Goal: Contribute content

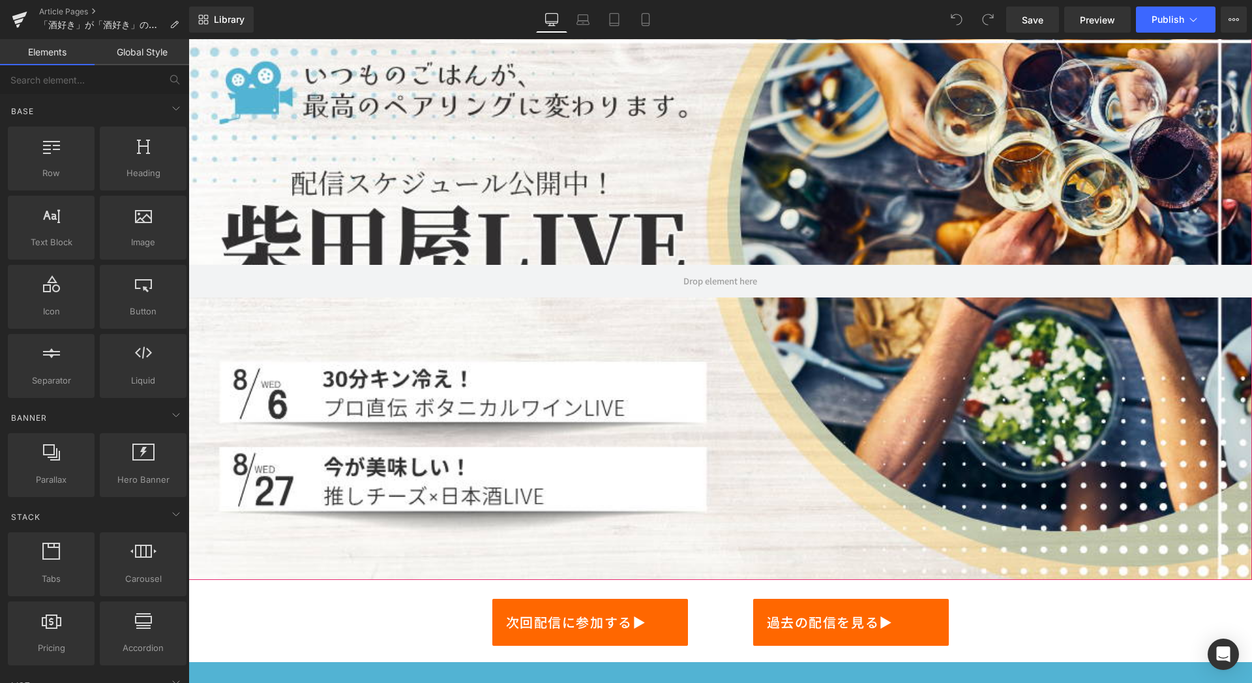
scroll to position [94, 0]
click at [889, 435] on div at bounding box center [719, 280] width 1063 height 598
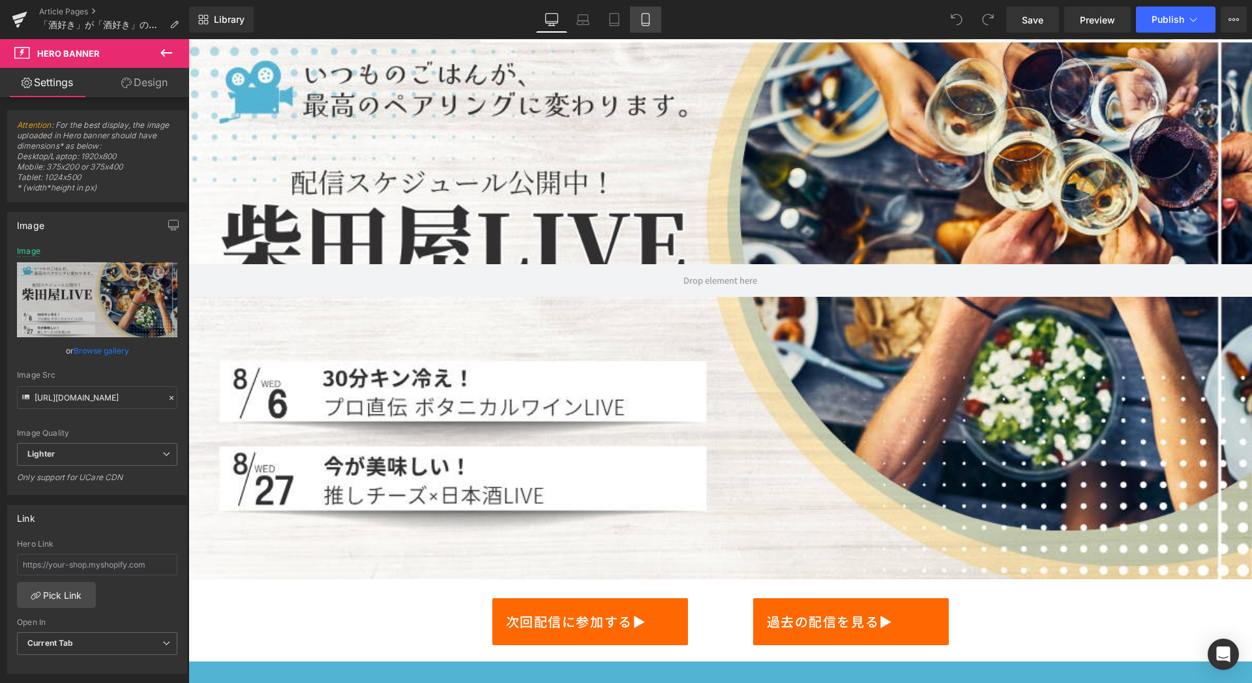
click at [649, 20] on icon at bounding box center [645, 19] width 13 height 13
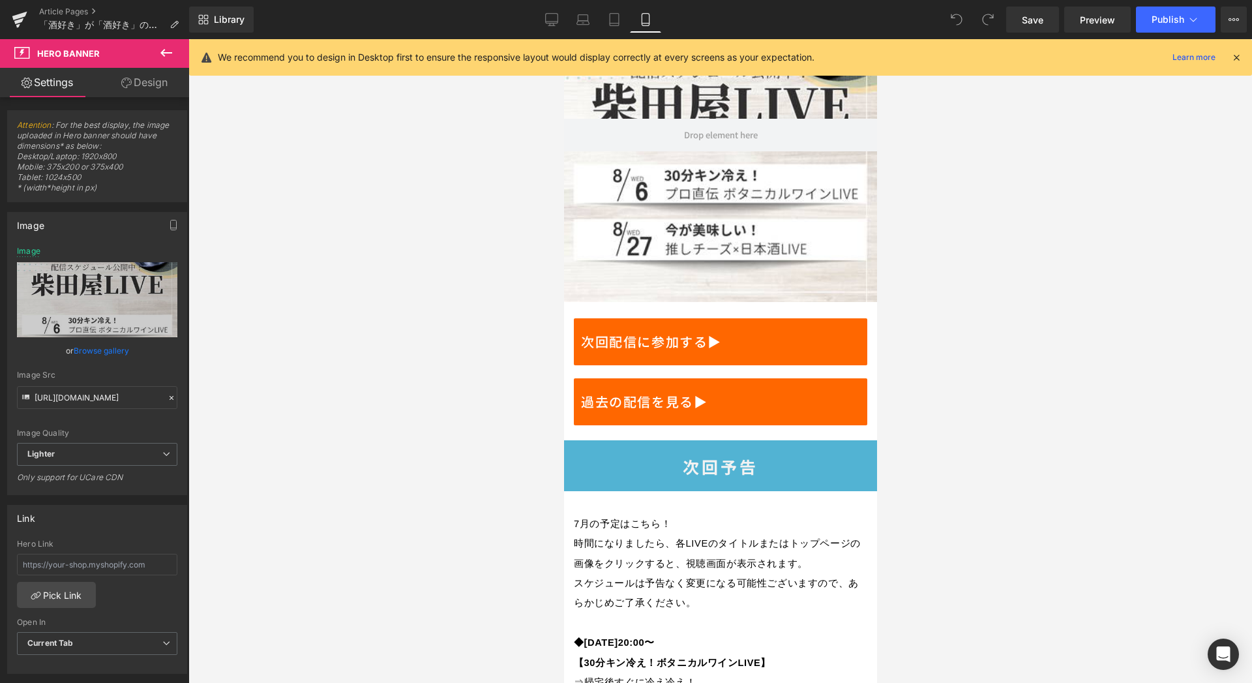
scroll to position [0, 0]
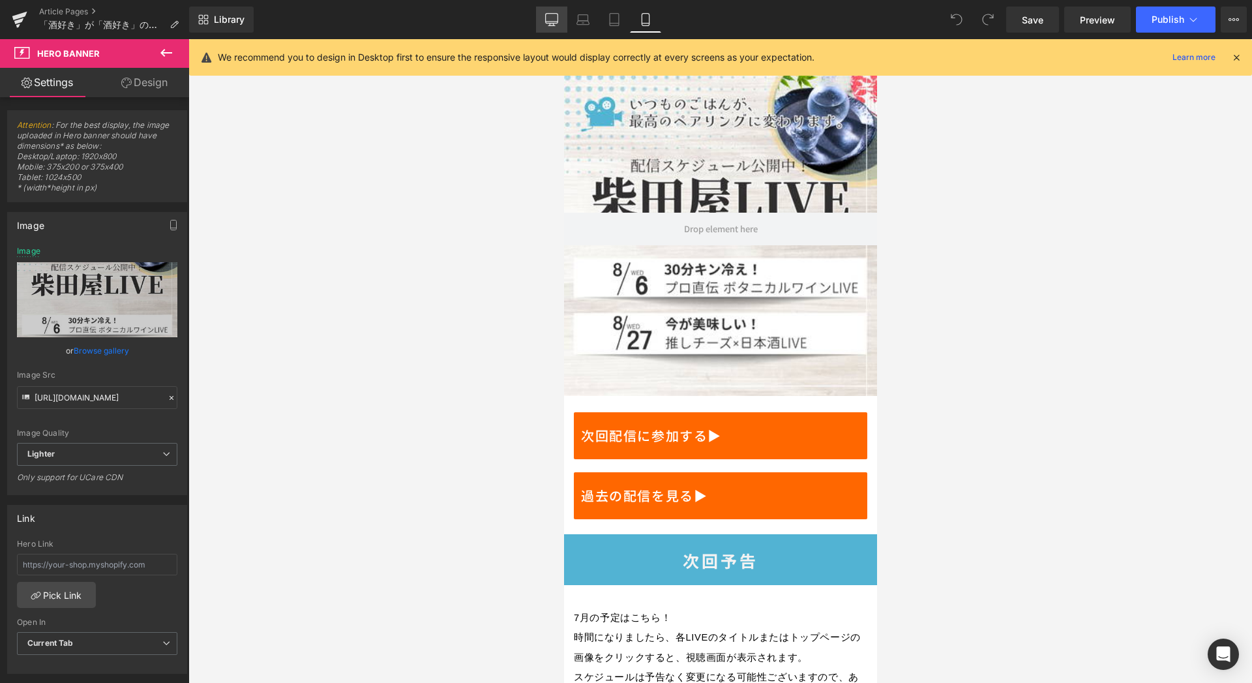
click at [552, 17] on icon at bounding box center [551, 19] width 13 height 13
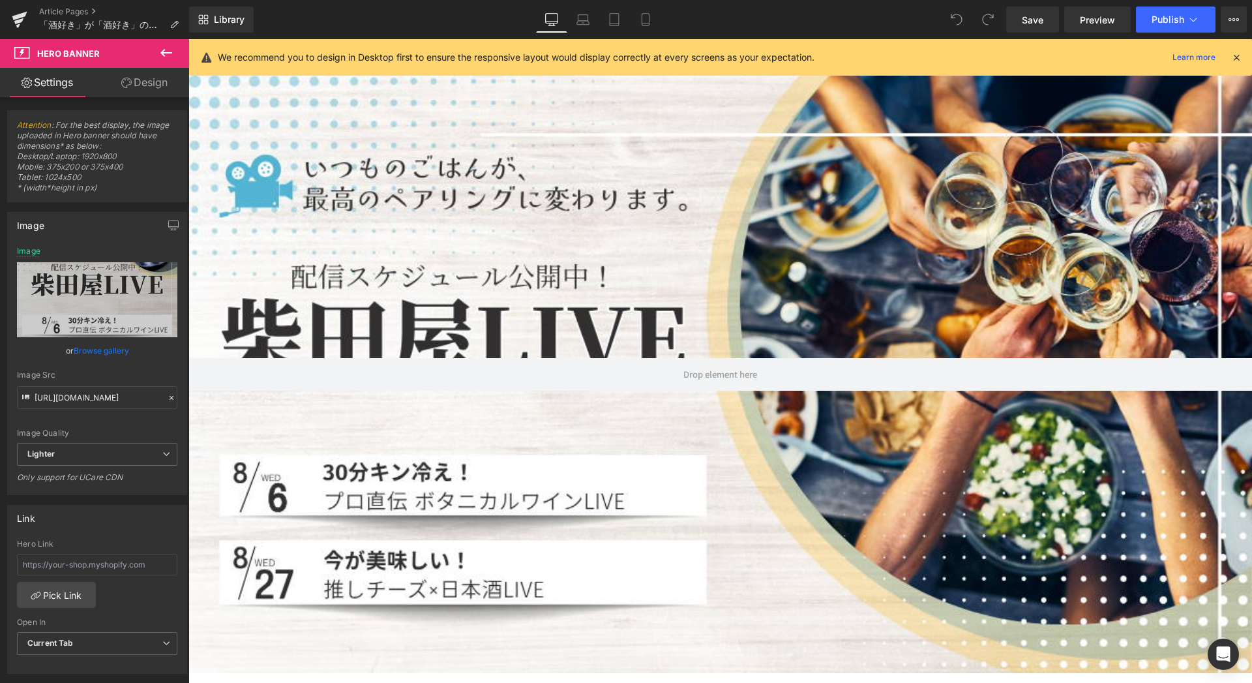
scroll to position [13, 0]
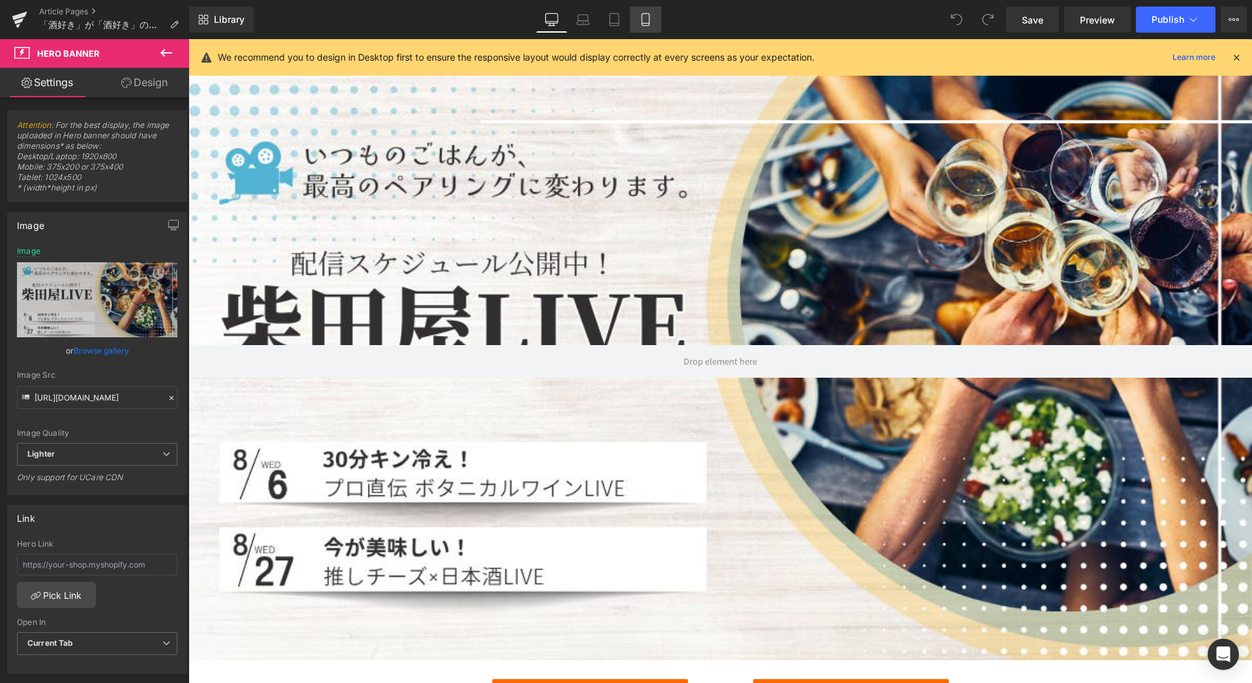
click at [646, 18] on icon at bounding box center [645, 19] width 13 height 13
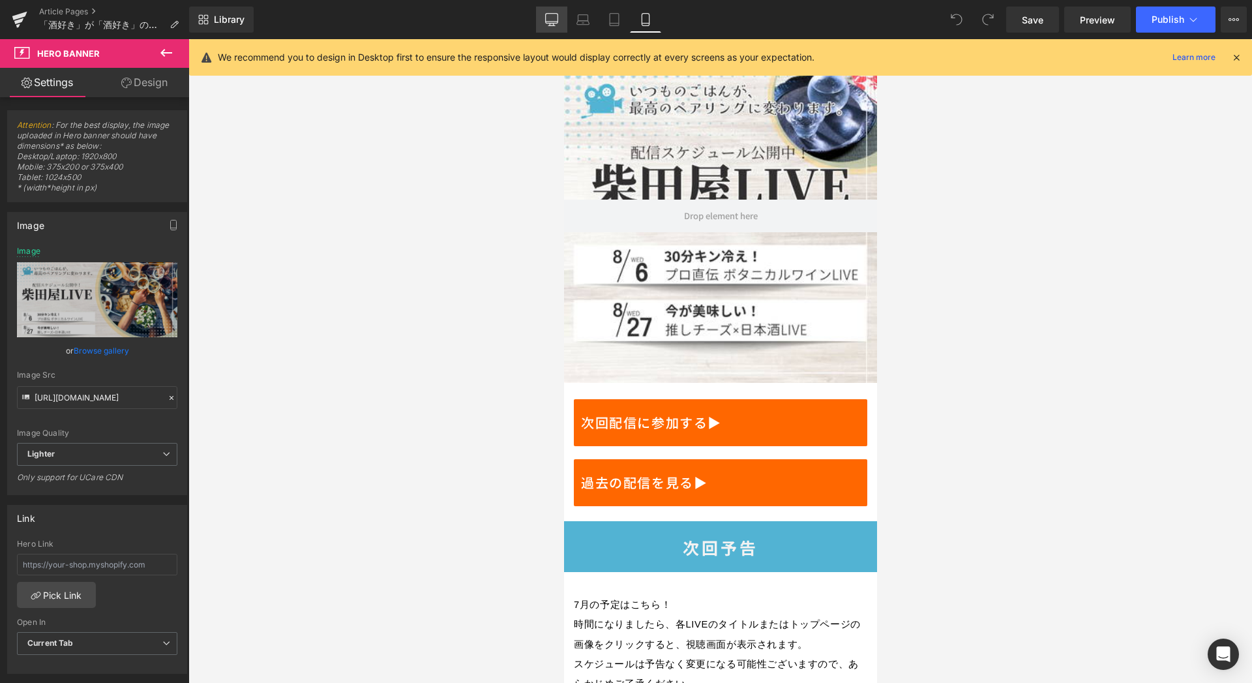
scroll to position [0, 0]
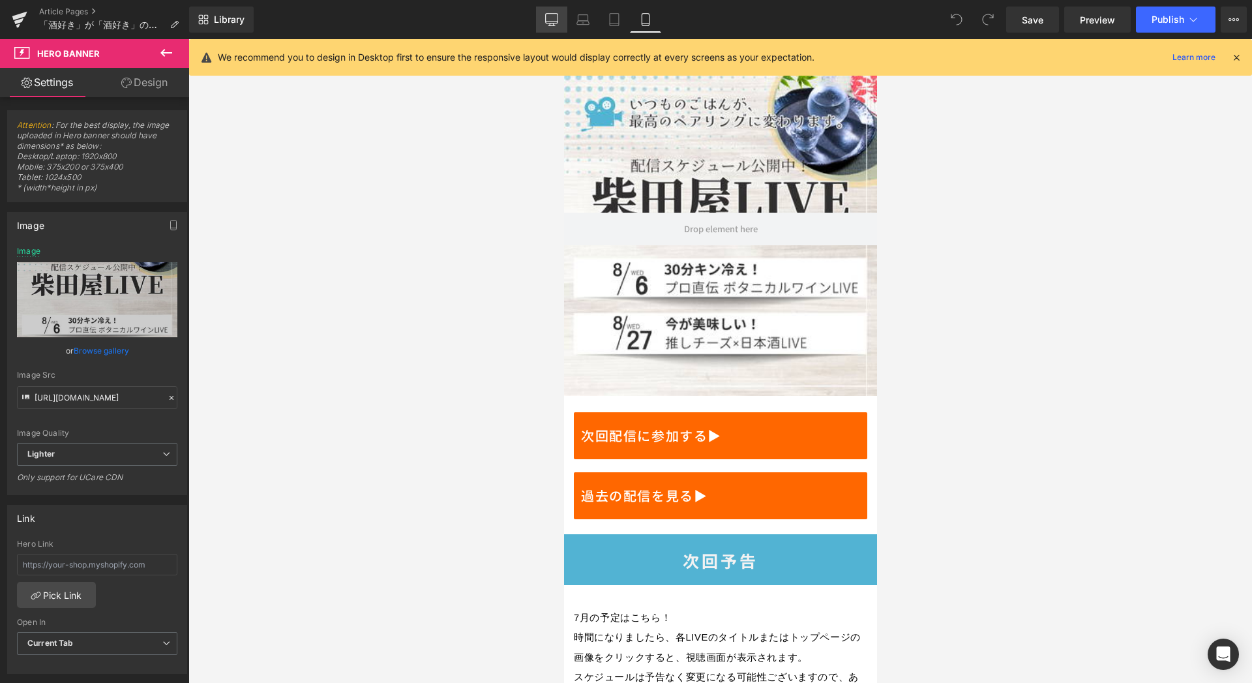
click at [552, 20] on icon at bounding box center [551, 19] width 13 height 13
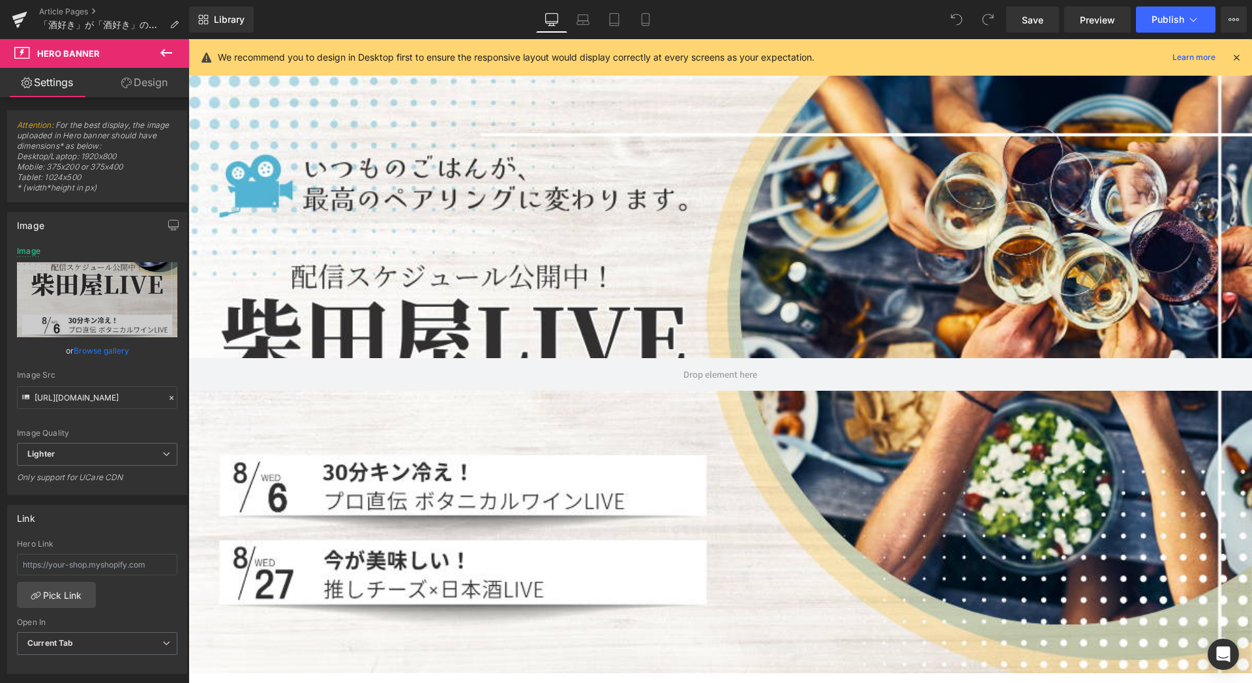
scroll to position [13, 0]
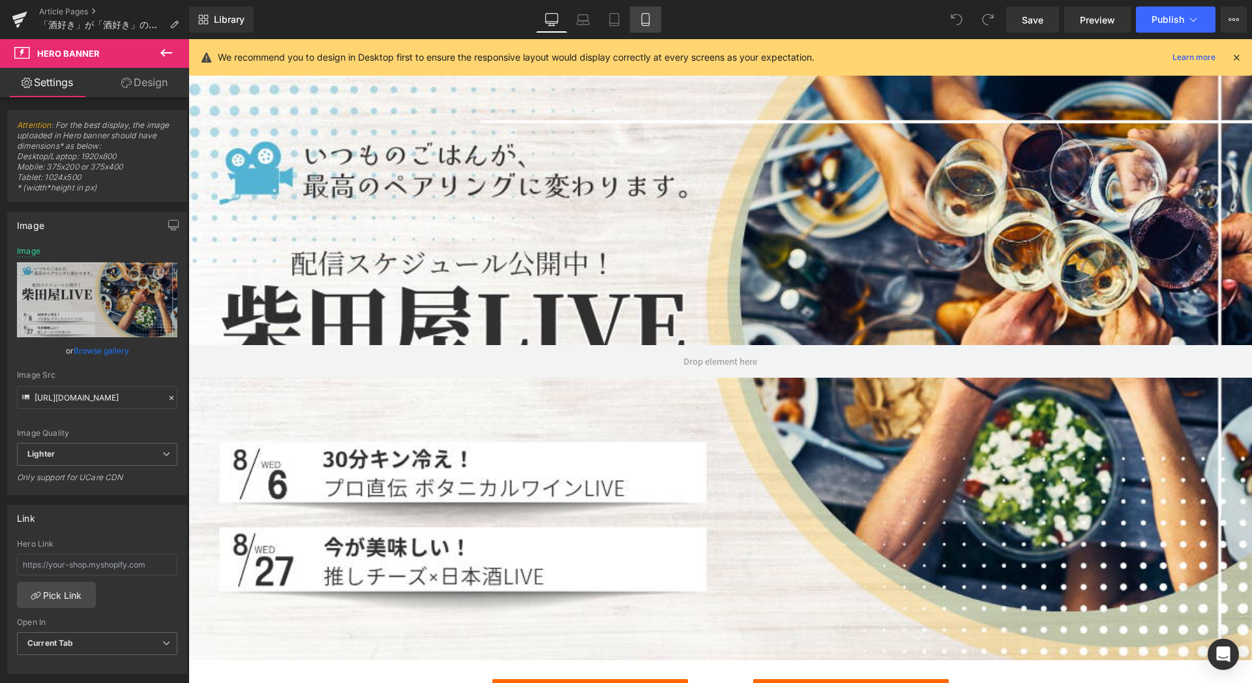
click at [647, 20] on icon at bounding box center [645, 19] width 13 height 13
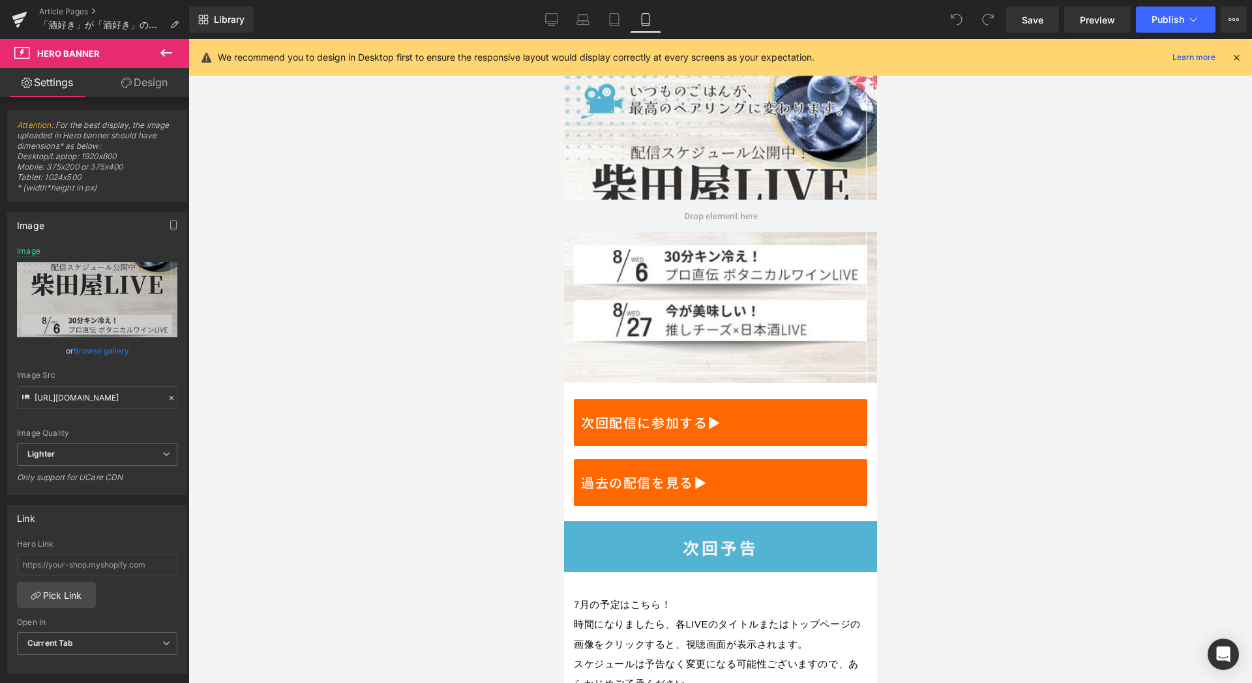
scroll to position [0, 0]
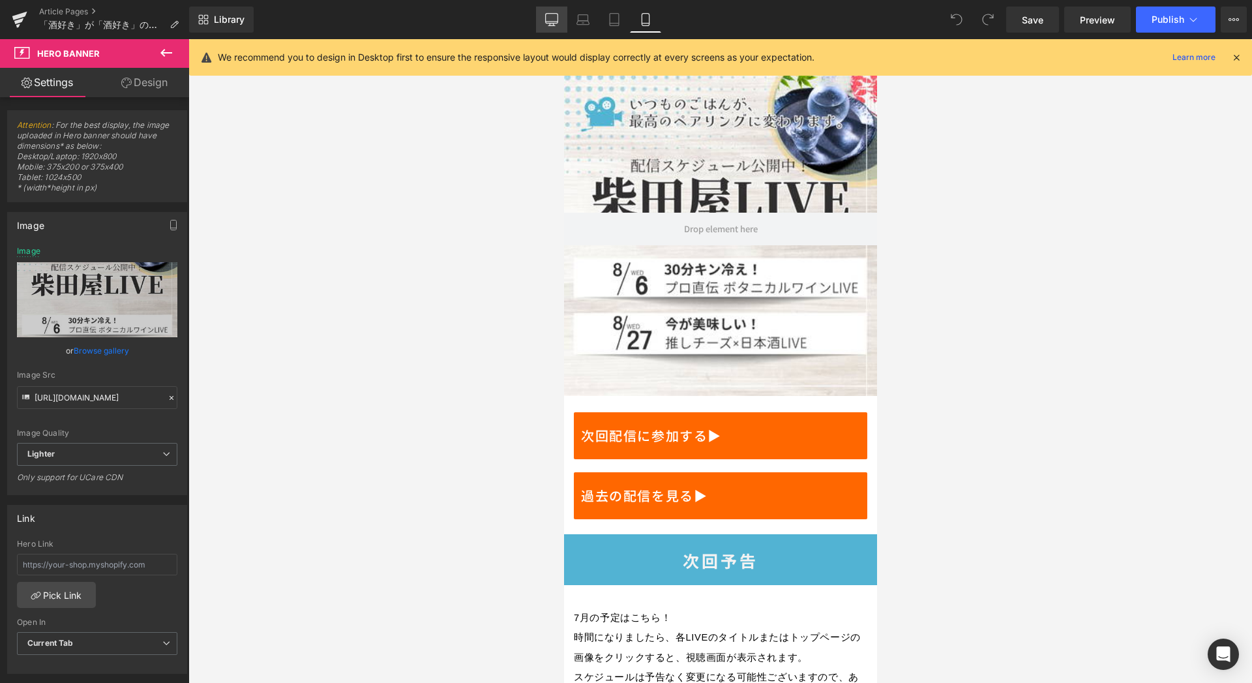
click at [553, 17] on icon at bounding box center [551, 19] width 13 height 13
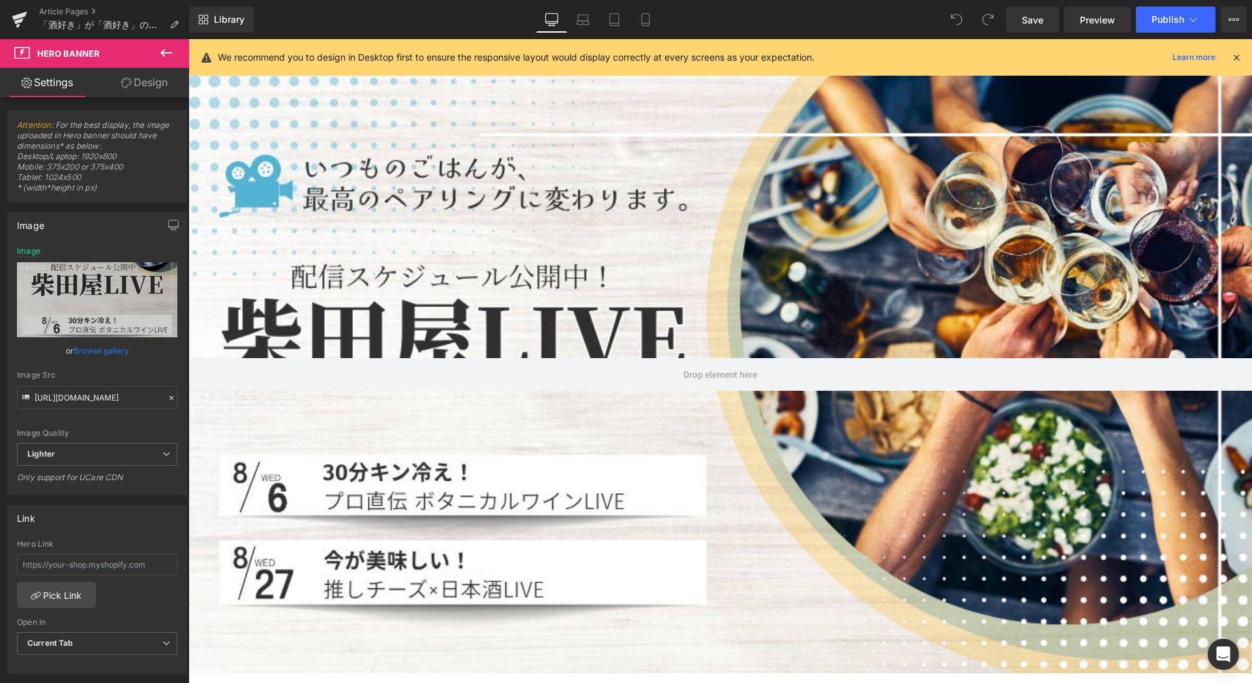
scroll to position [13, 0]
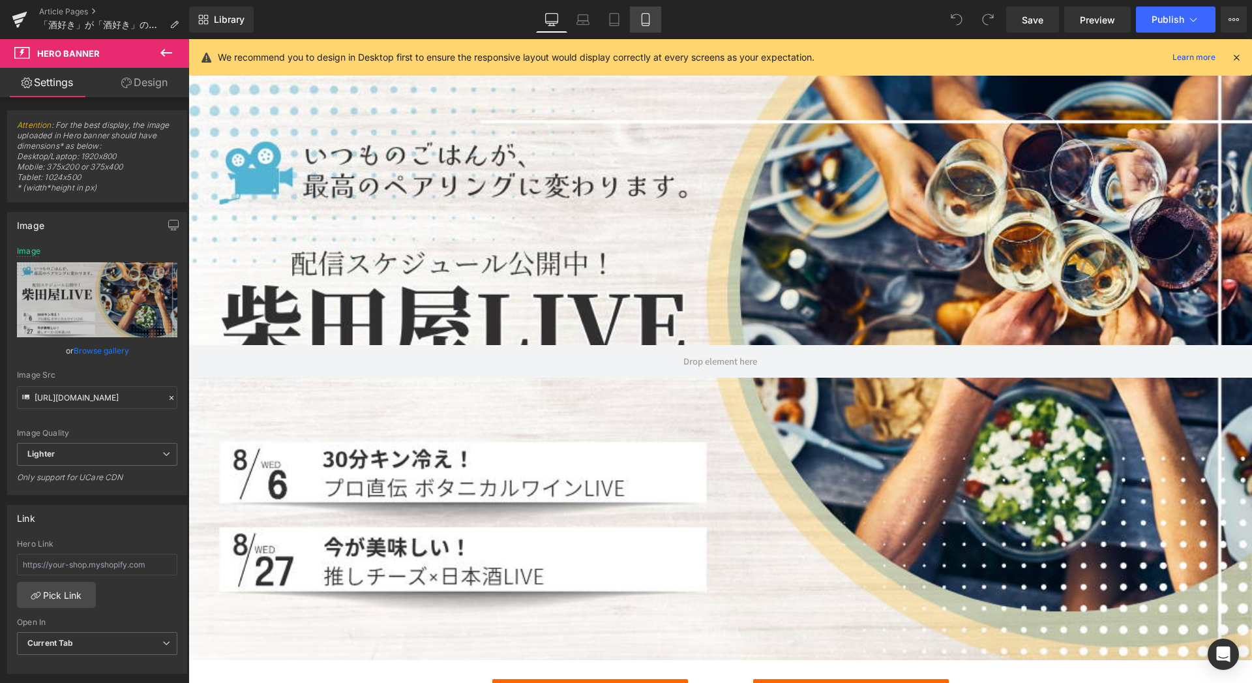
click at [653, 19] on link "Mobile" at bounding box center [645, 20] width 31 height 26
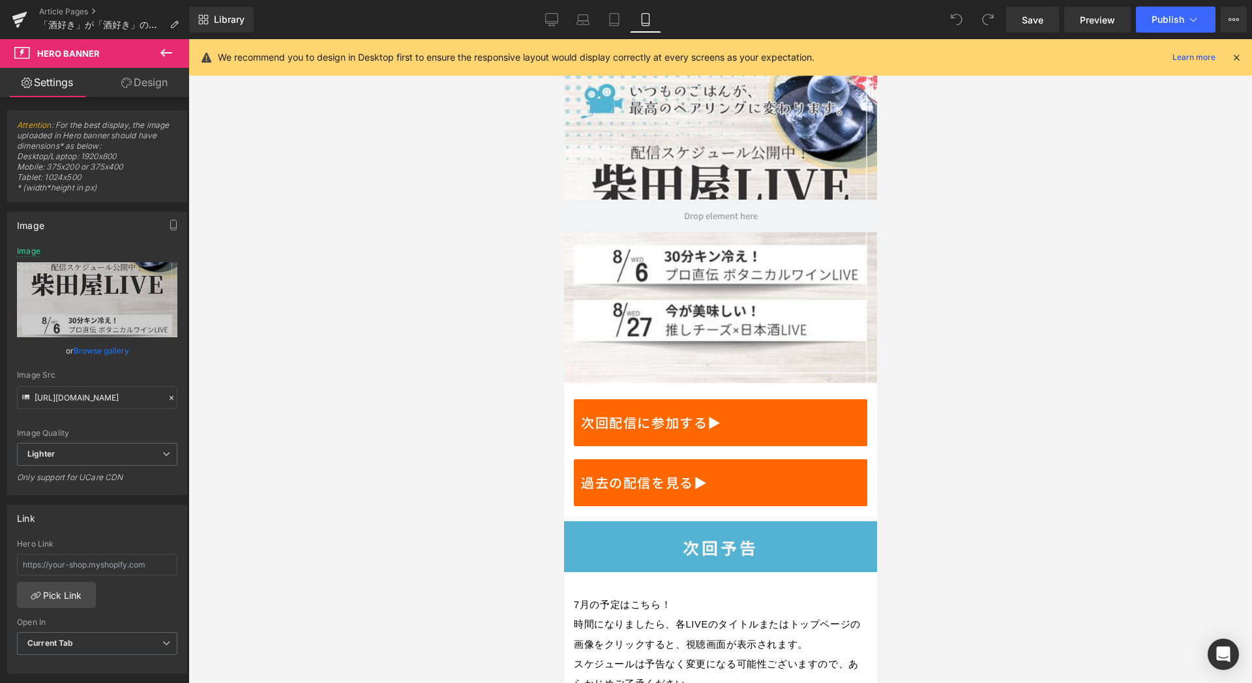
scroll to position [0, 0]
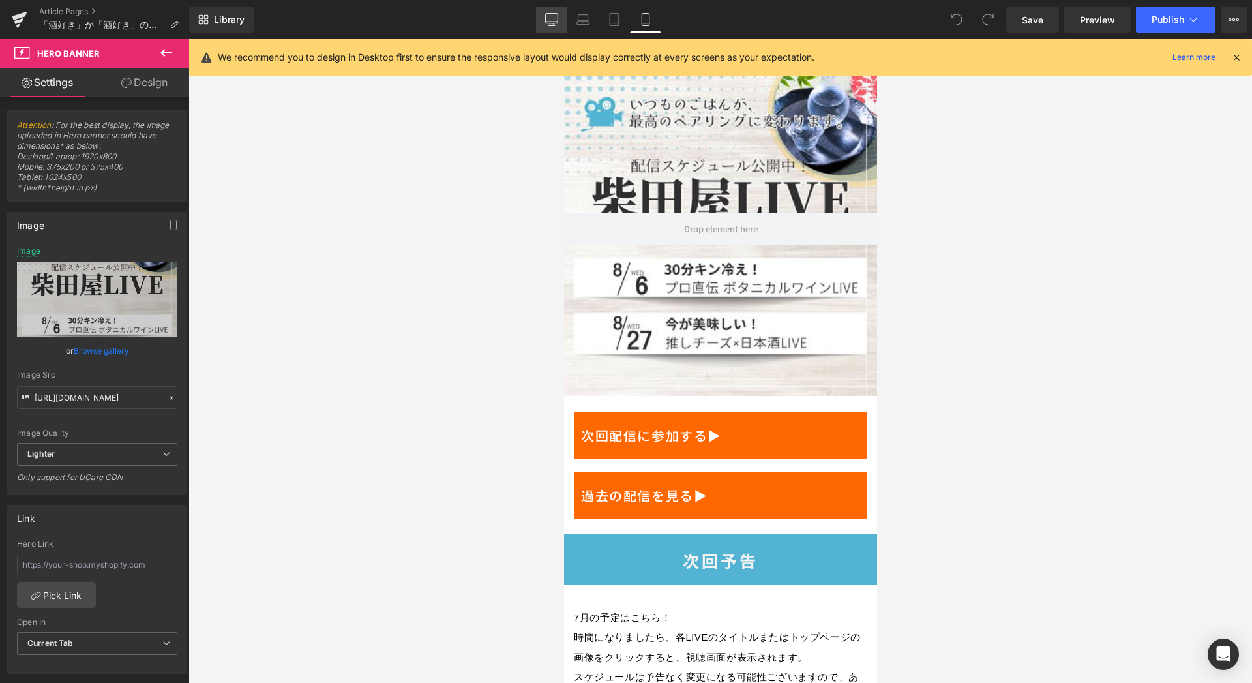
click at [551, 18] on icon at bounding box center [551, 19] width 13 height 13
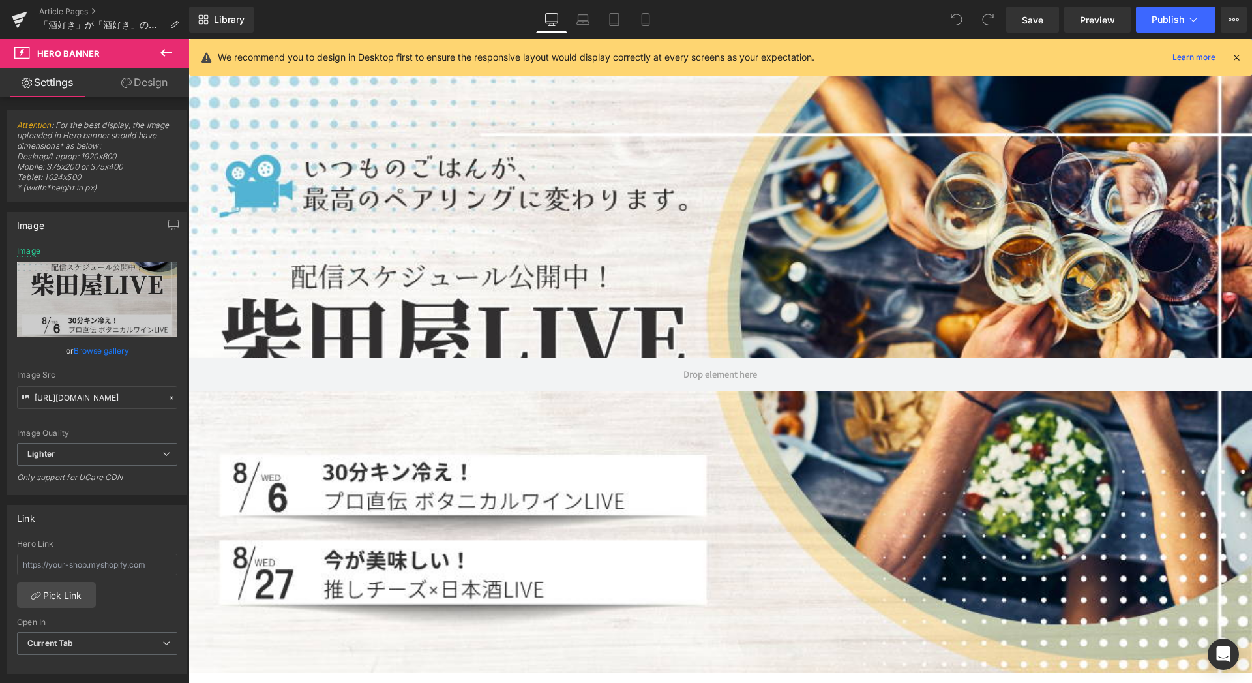
type input "[URL][DOMAIN_NAME]"
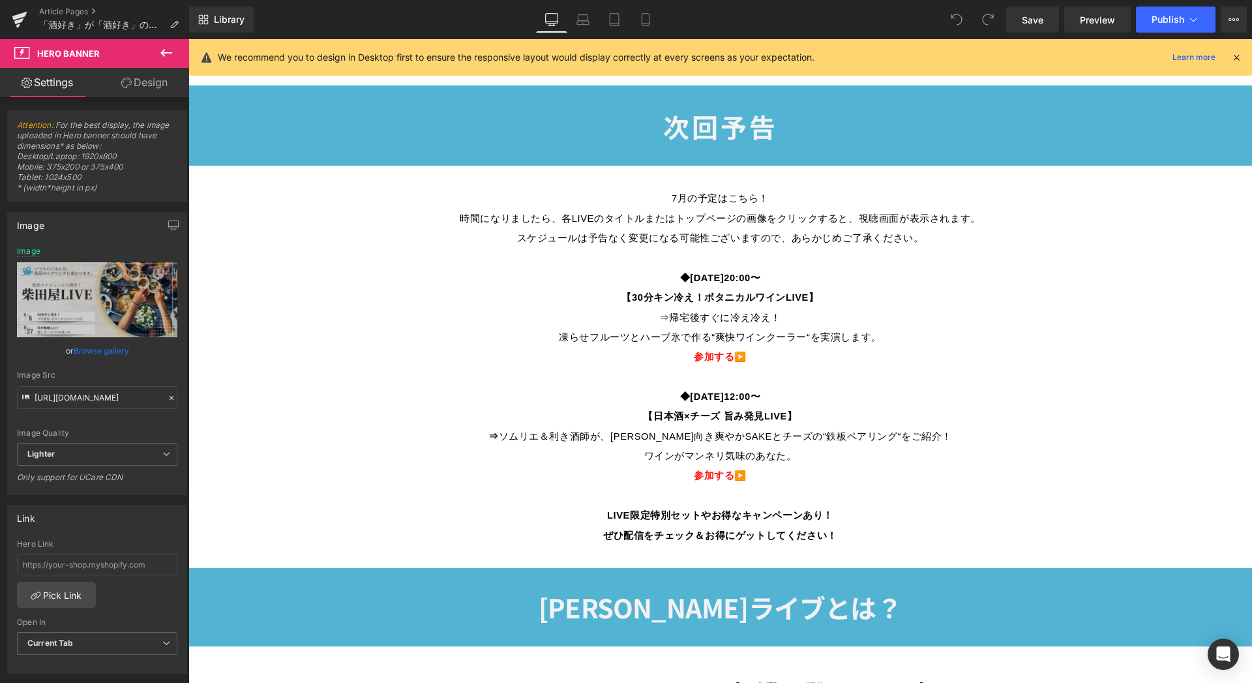
scroll to position [670, 0]
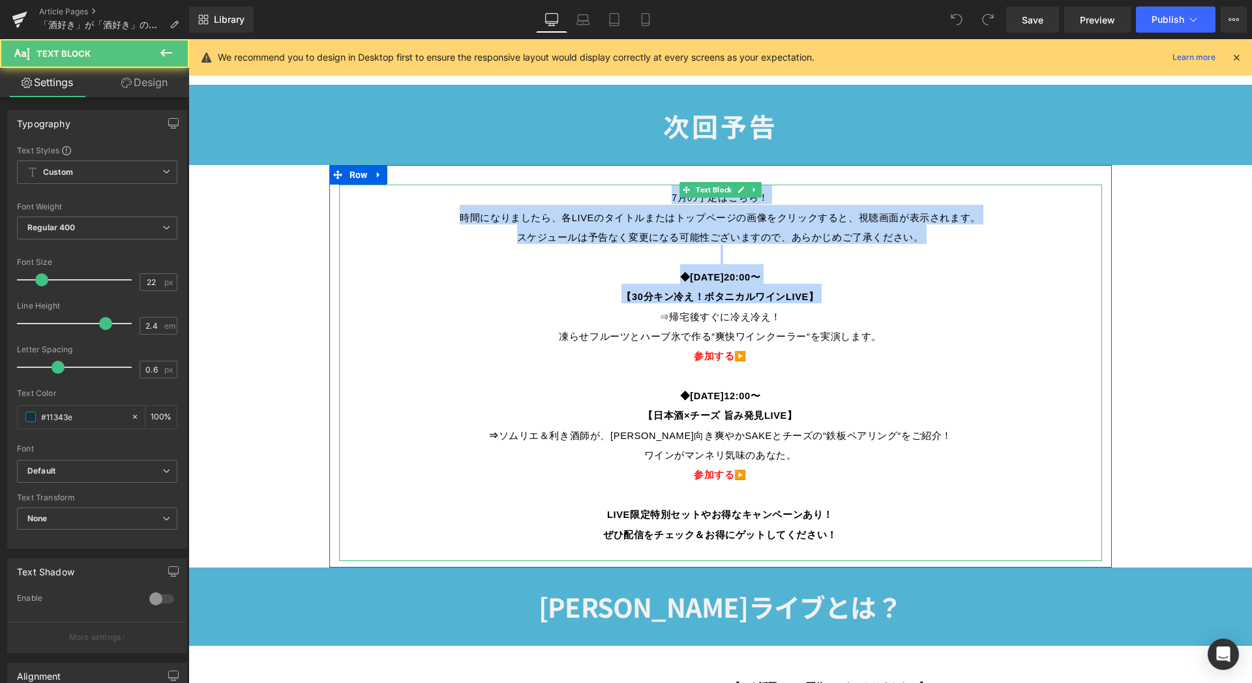
drag, startPoint x: 554, startPoint y: 266, endPoint x: 642, endPoint y: 316, distance: 101.9
click at [642, 316] on div "7月の予定はこちら！ 時間になりましたら、各LIVEのタイトルまたはトップページの画像をクリックすると、視聴画面が表示されます。 スケジュールは予告なく変更に…" at bounding box center [720, 373] width 763 height 376
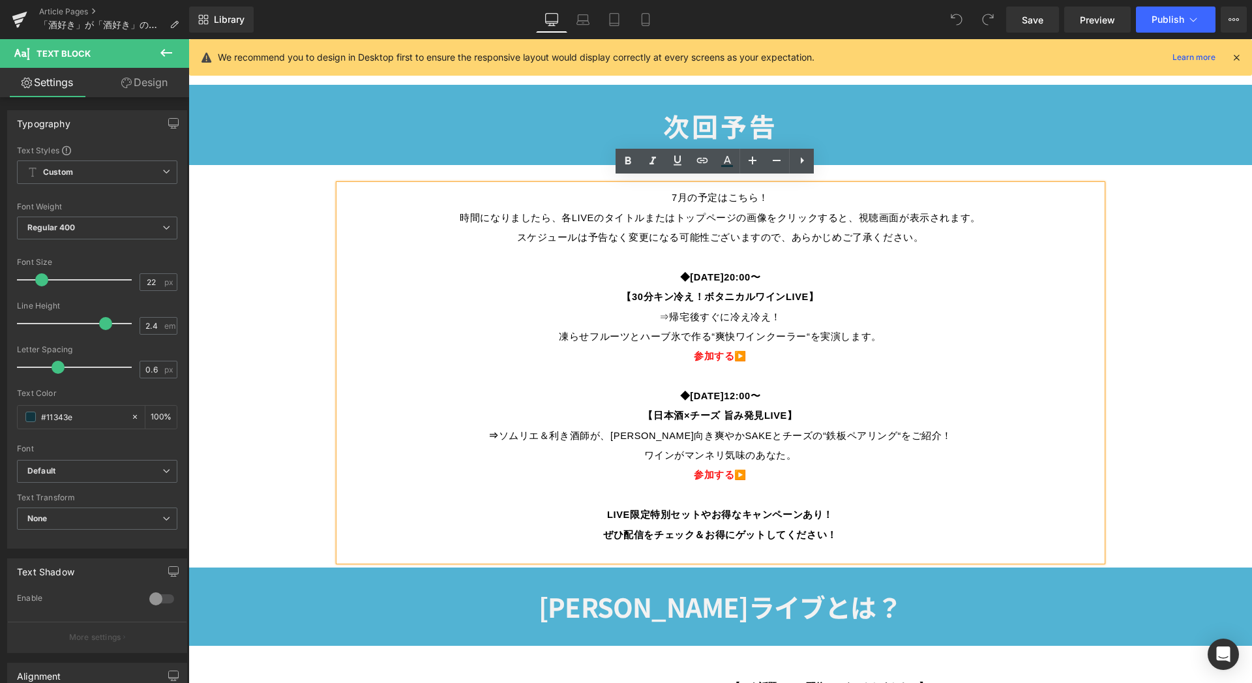
click at [801, 343] on p "参加する ▶️" at bounding box center [720, 353] width 763 height 20
click at [672, 192] on span "7月の予定はこちら！" at bounding box center [720, 197] width 97 height 10
click at [674, 194] on span "7月の予定はこちら！" at bounding box center [720, 197] width 97 height 10
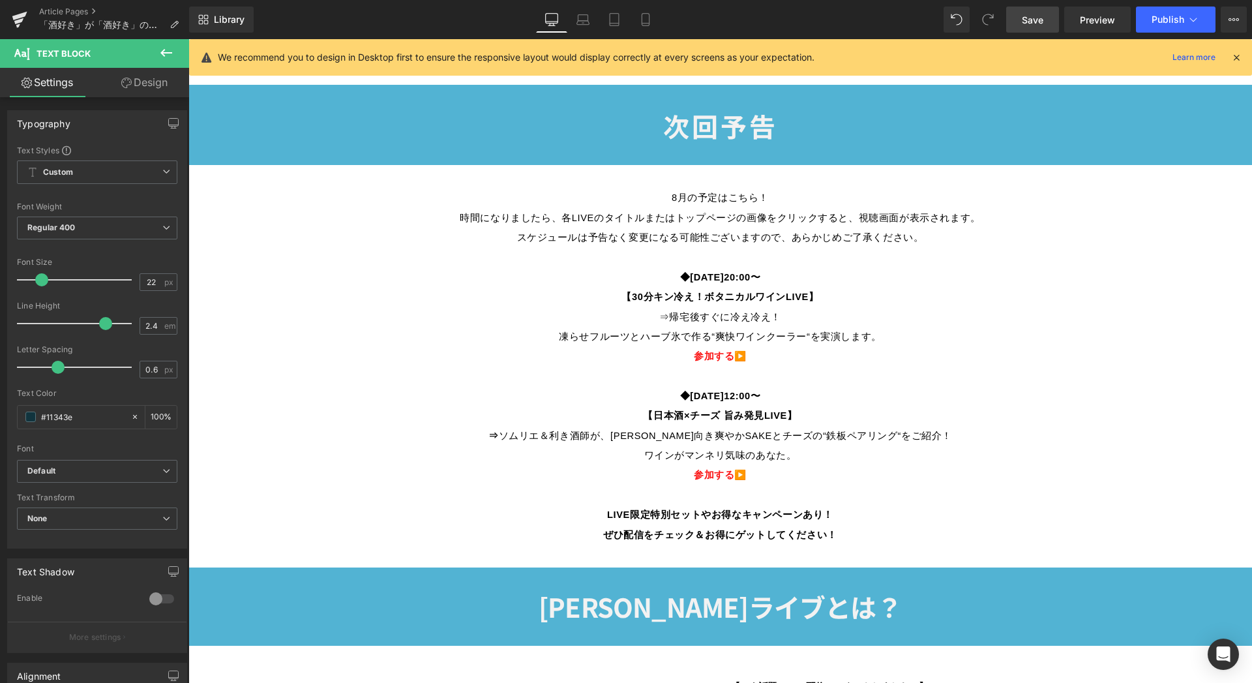
click at [1014, 12] on link "Save" at bounding box center [1032, 20] width 53 height 26
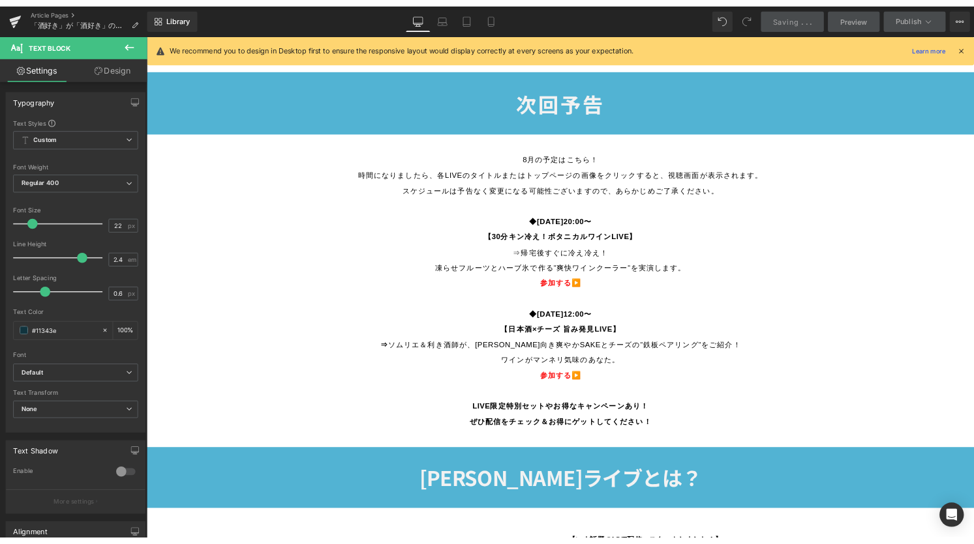
scroll to position [513, 0]
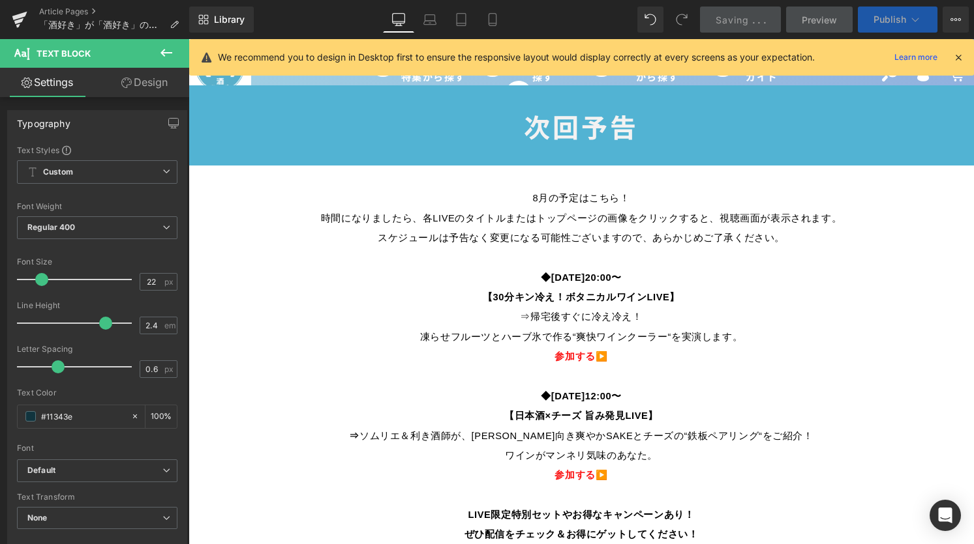
click at [899, 22] on span "Publish" at bounding box center [889, 19] width 33 height 10
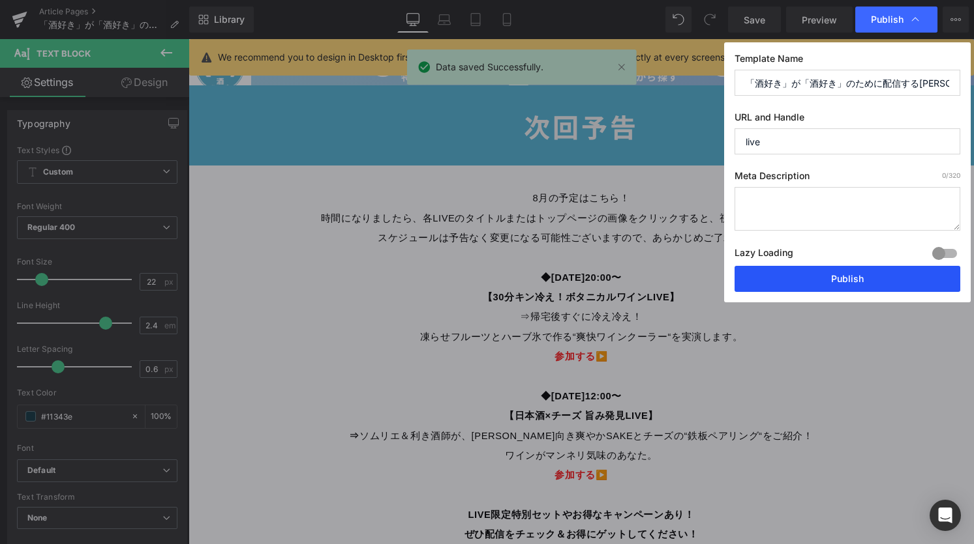
click at [873, 279] on button "Publish" at bounding box center [847, 279] width 226 height 26
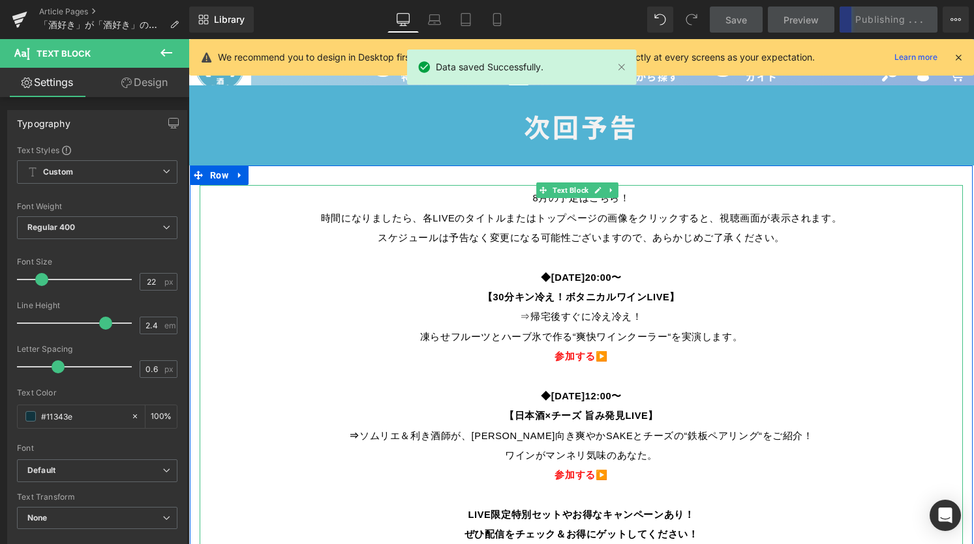
click at [775, 314] on p "◆[DATE]20:00〜 【30分キン冷え！ボタニカルワインLIVE】 ⇒帰宅後すぐに冷え冷え！ 凍らせフルーツとハーブ氷で作る“爽快ワインクーラー“を実演…" at bounding box center [581, 304] width 763 height 79
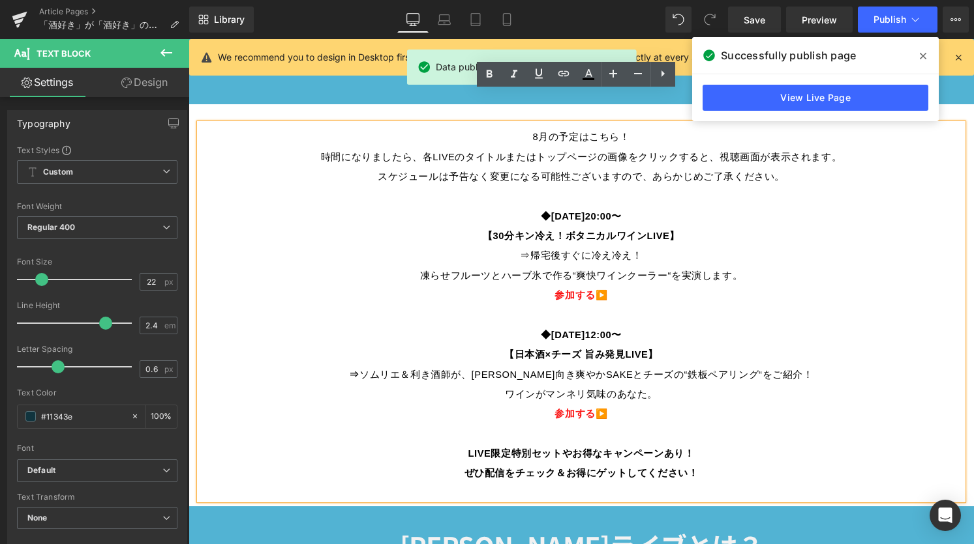
scroll to position [607, 0]
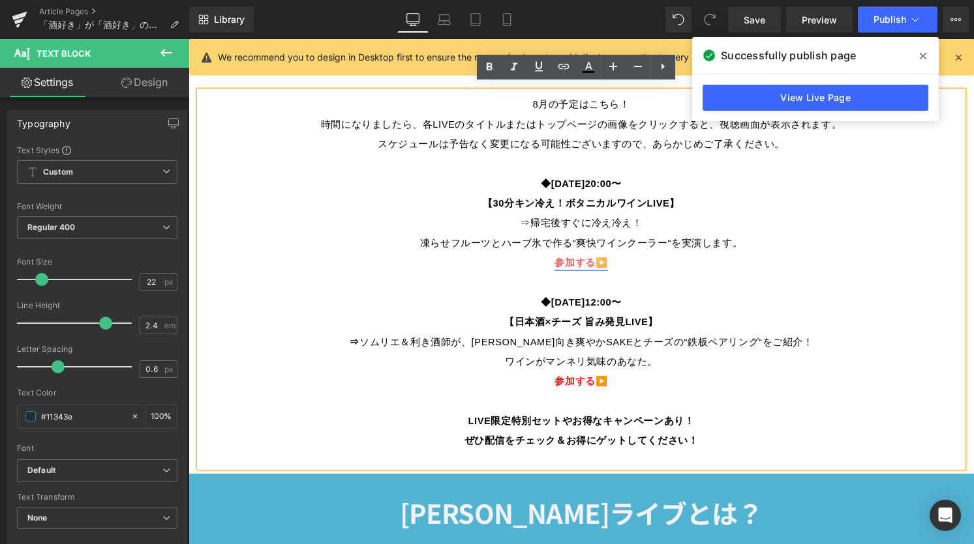
click at [582, 258] on span "参加する" at bounding box center [574, 263] width 40 height 10
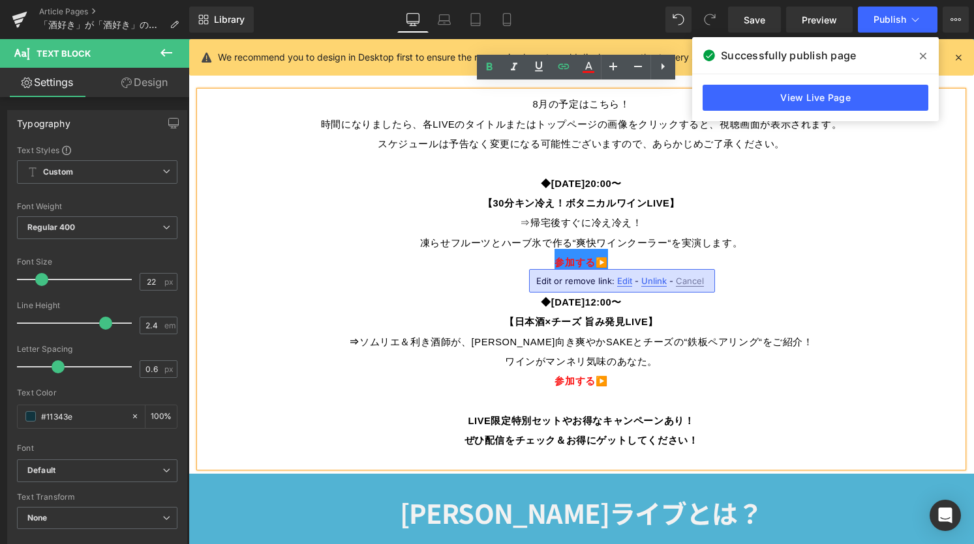
click at [769, 240] on p "◆[DATE]20:00〜 【30分キン冷え！ボタニカルワインLIVE】 ⇒帰宅後すぐに冷え冷え！ 凍らせフルーツとハーブ氷で作る“爽快ワインクーラー“を実演…" at bounding box center [581, 210] width 763 height 79
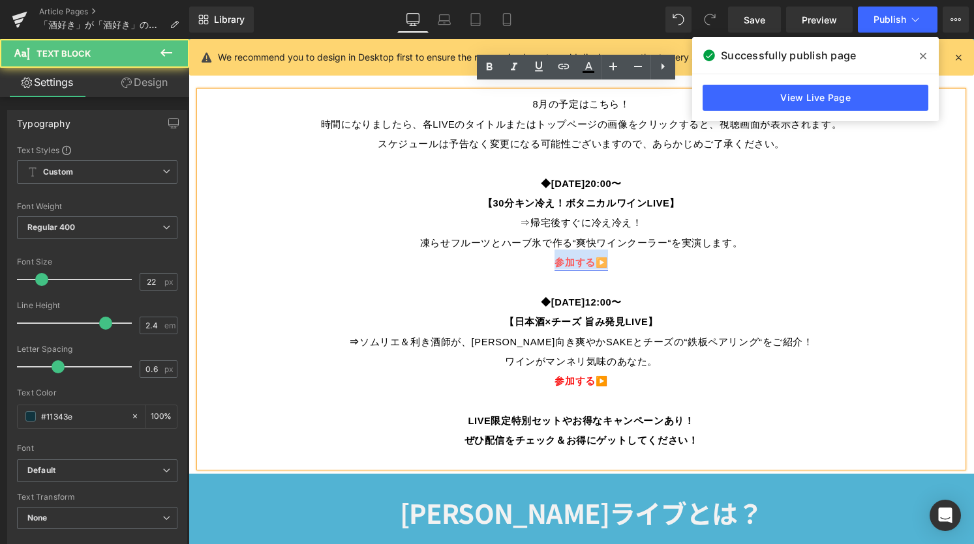
drag, startPoint x: 552, startPoint y: 256, endPoint x: 599, endPoint y: 254, distance: 47.6
click at [599, 254] on link "参加する ▶️" at bounding box center [580, 259] width 53 height 21
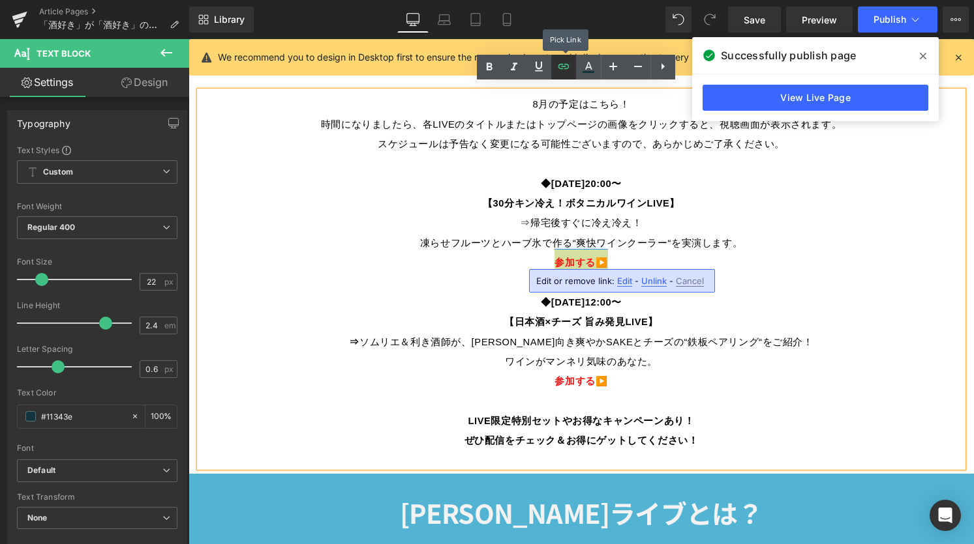
click at [563, 71] on icon at bounding box center [564, 67] width 16 height 16
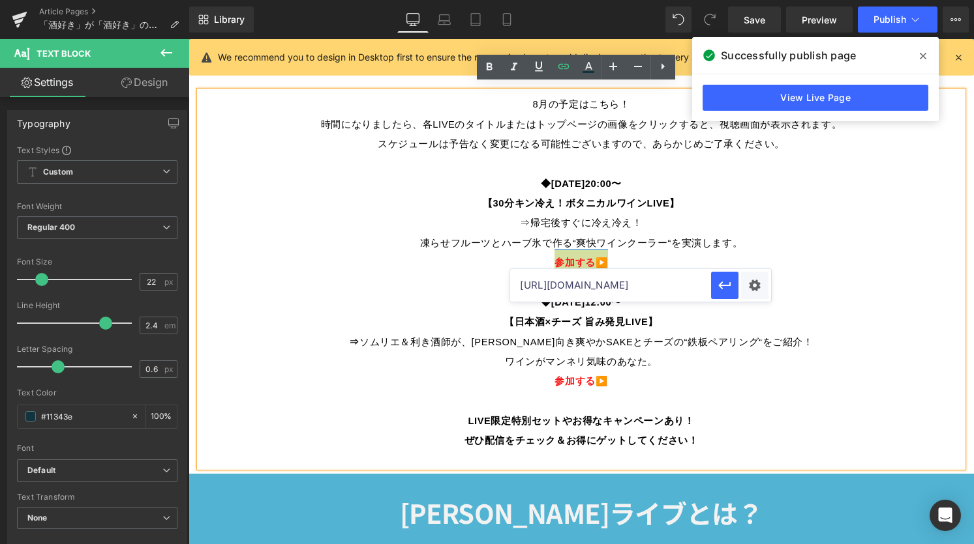
scroll to position [0, 408]
drag, startPoint x: 612, startPoint y: 287, endPoint x: 771, endPoint y: 282, distance: 158.5
click at [711, 281] on input "[URL][DOMAIN_NAME]" at bounding box center [610, 285] width 201 height 33
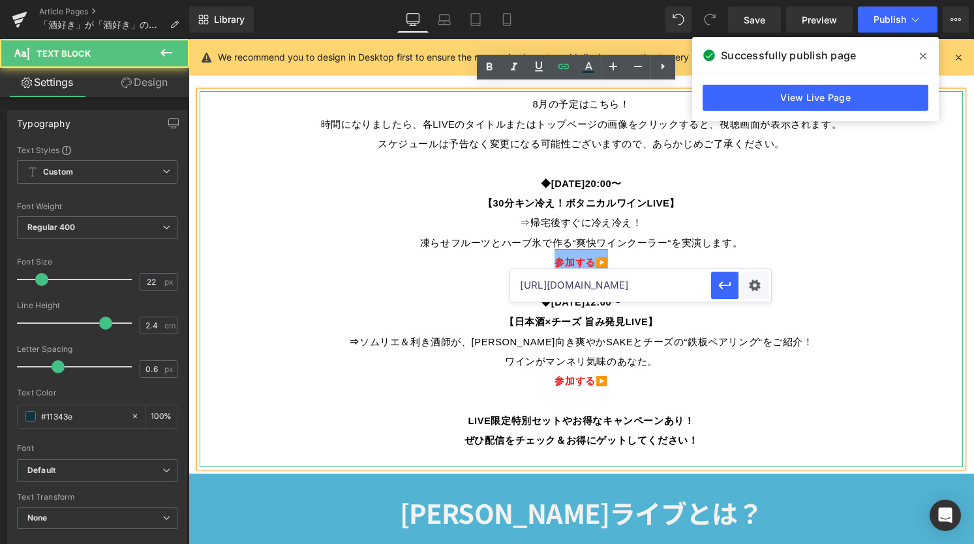
click at [635, 258] on p "参加する ▶️" at bounding box center [581, 260] width 763 height 20
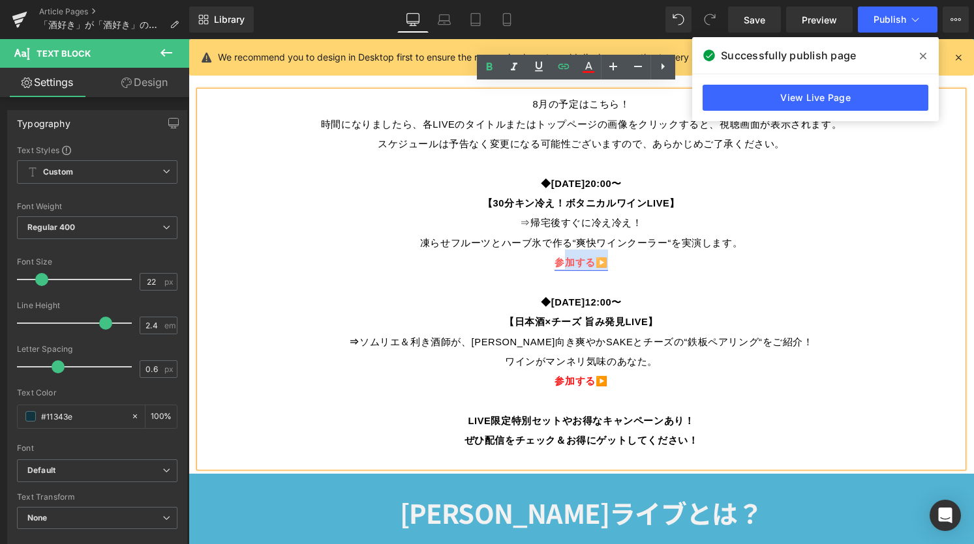
drag, startPoint x: 555, startPoint y: 255, endPoint x: 596, endPoint y: 255, distance: 41.1
click at [596, 255] on link "参加する ▶️" at bounding box center [580, 259] width 53 height 21
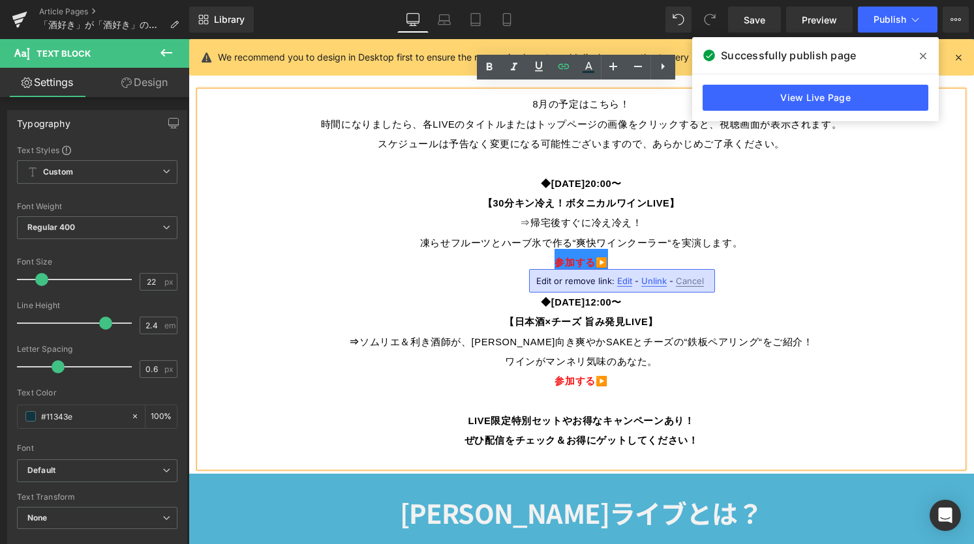
click at [865, 236] on p "◆[DATE]20:00〜 【30分キン冷え！ボタニカルワインLIVE】 ⇒帰宅後すぐに冷え冷え！ 凍らせフルーツとハーブ氷で作る“爽快ワインクーラー“を実演…" at bounding box center [581, 210] width 763 height 79
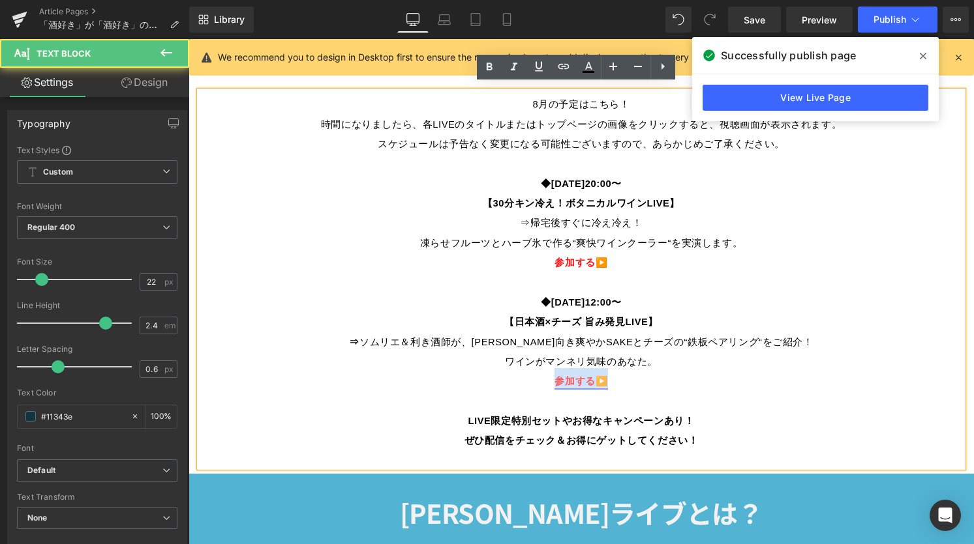
drag, startPoint x: 545, startPoint y: 378, endPoint x: 600, endPoint y: 376, distance: 54.8
click at [600, 376] on p "参加する ▶️" at bounding box center [581, 378] width 763 height 20
click at [787, 333] on p "◆[DATE]12:00〜 【日本酒×チーズ 旨み発見LIVE】 ⇒ ソムリエ＆利き酒師が、夏向き爽やかSAKEとチーズの“鉄板ペアリング“をご紹介！" at bounding box center [581, 319] width 763 height 59
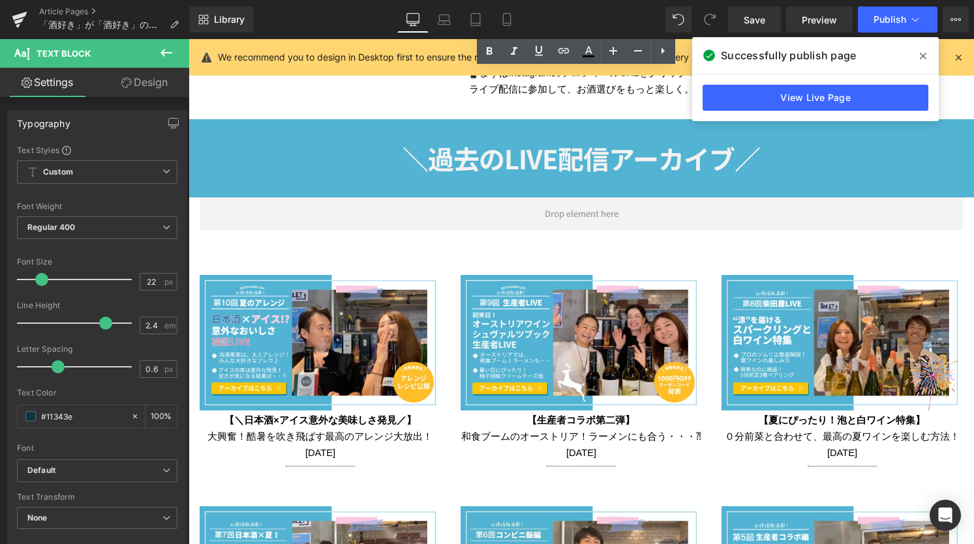
scroll to position [1828, 0]
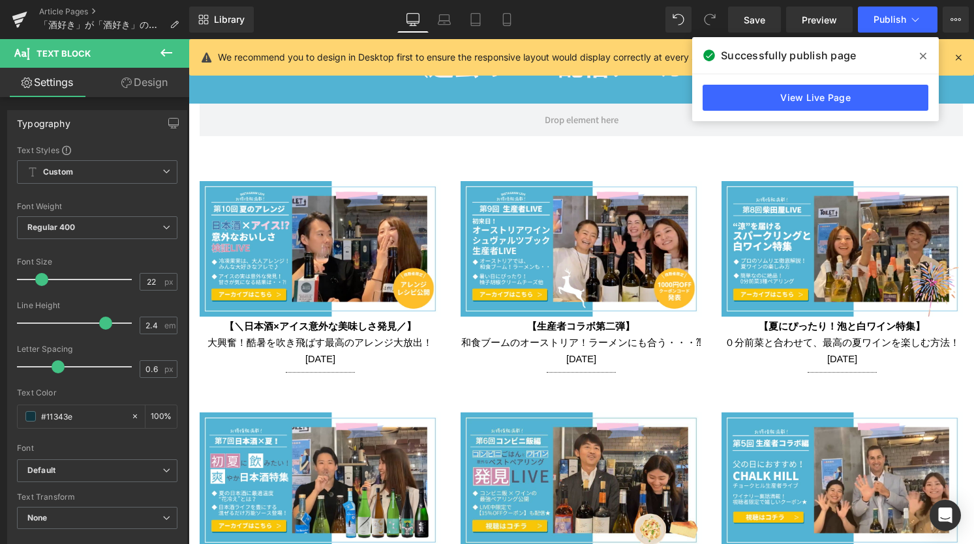
click at [923, 56] on icon at bounding box center [922, 56] width 7 height 7
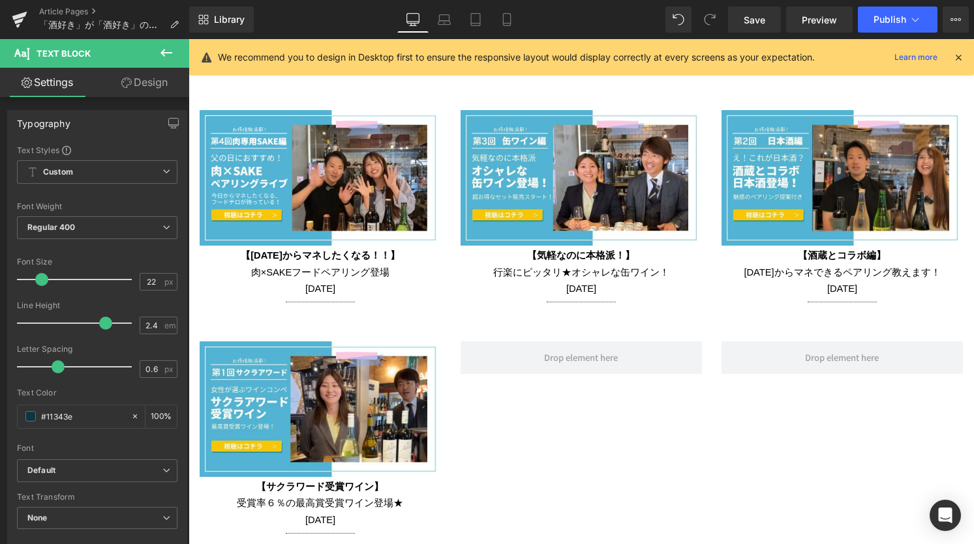
scroll to position [2391, 0]
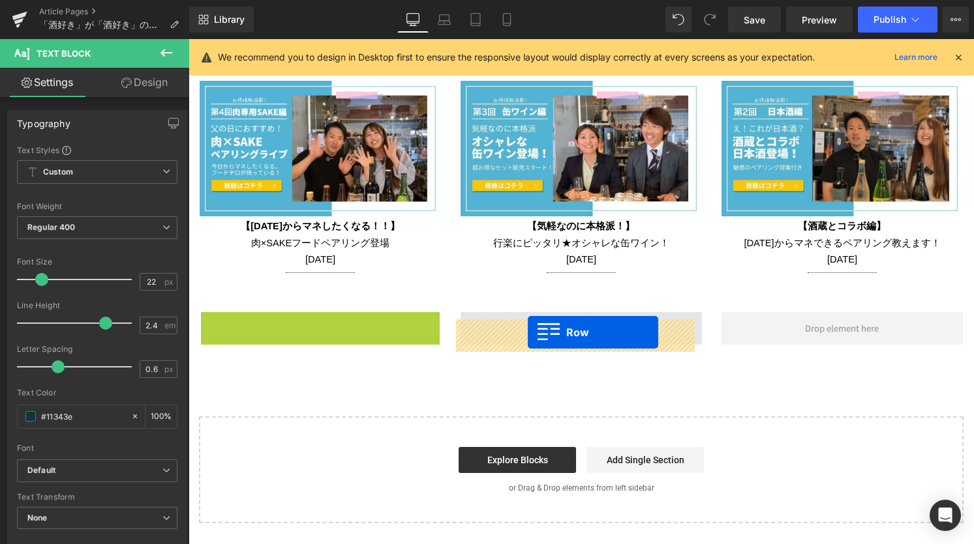
drag, startPoint x: 204, startPoint y: 327, endPoint x: 528, endPoint y: 333, distance: 323.5
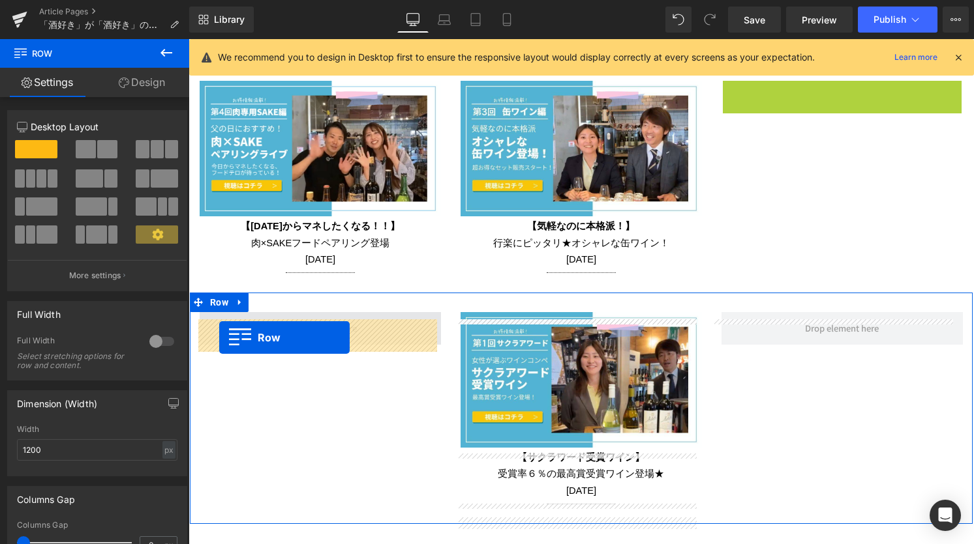
drag, startPoint x: 723, startPoint y: 102, endPoint x: 219, endPoint y: 338, distance: 556.3
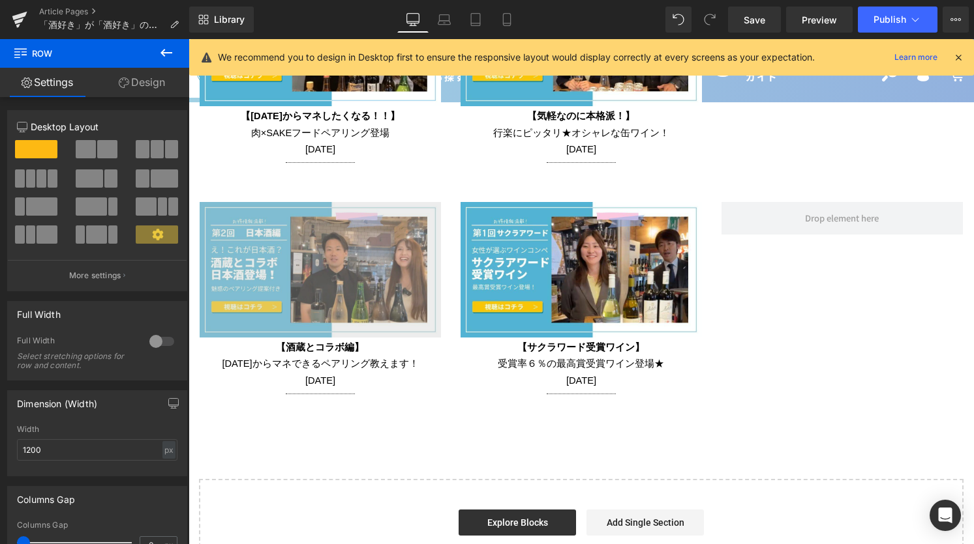
scroll to position [2485, 0]
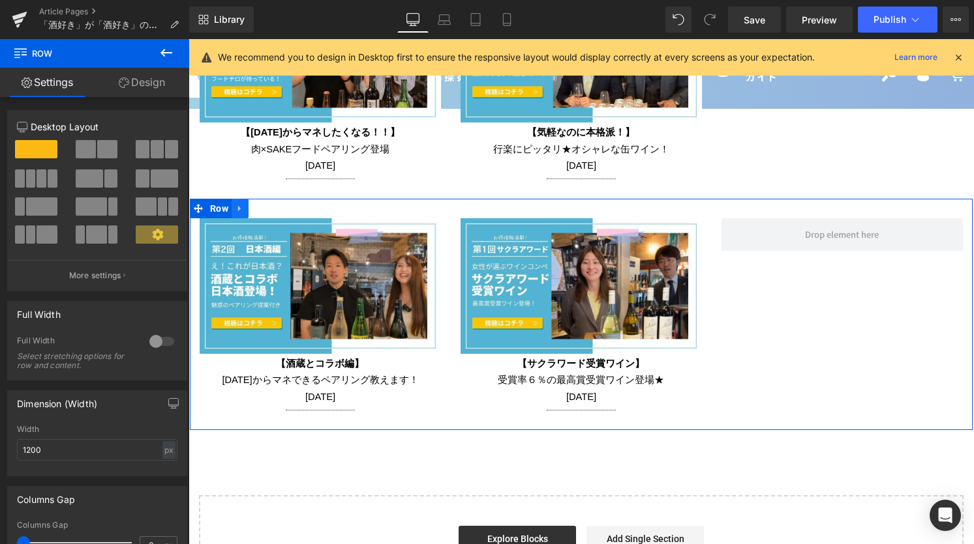
click at [243, 213] on icon at bounding box center [239, 208] width 9 height 10
click at [255, 213] on icon at bounding box center [256, 208] width 9 height 9
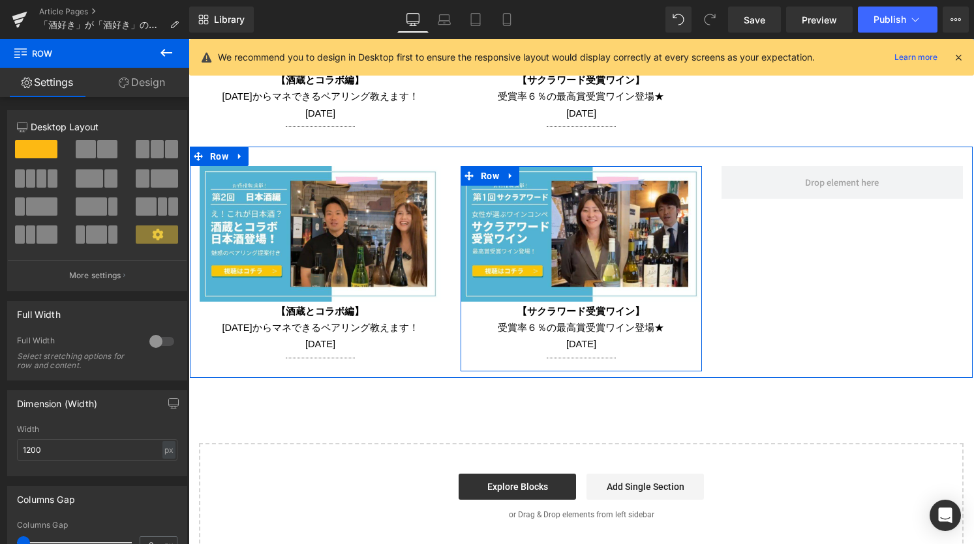
scroll to position [2737, 0]
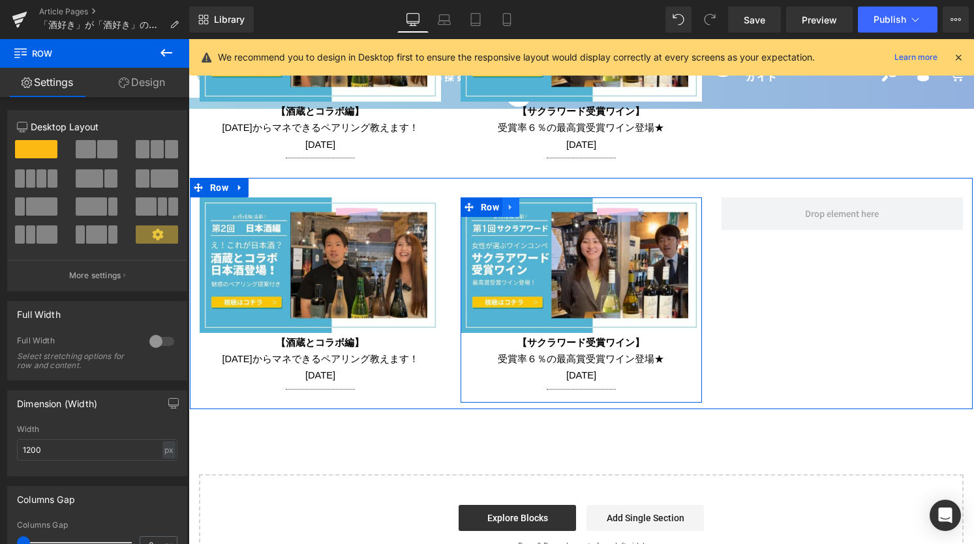
click at [510, 212] on icon at bounding box center [510, 207] width 9 height 10
click at [542, 212] on icon at bounding box center [544, 207] width 9 height 9
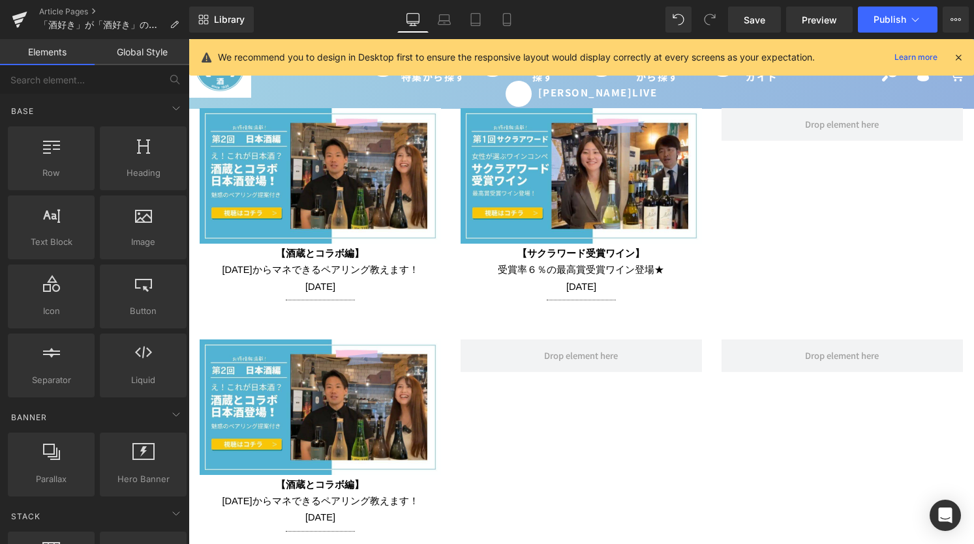
scroll to position [2550, 0]
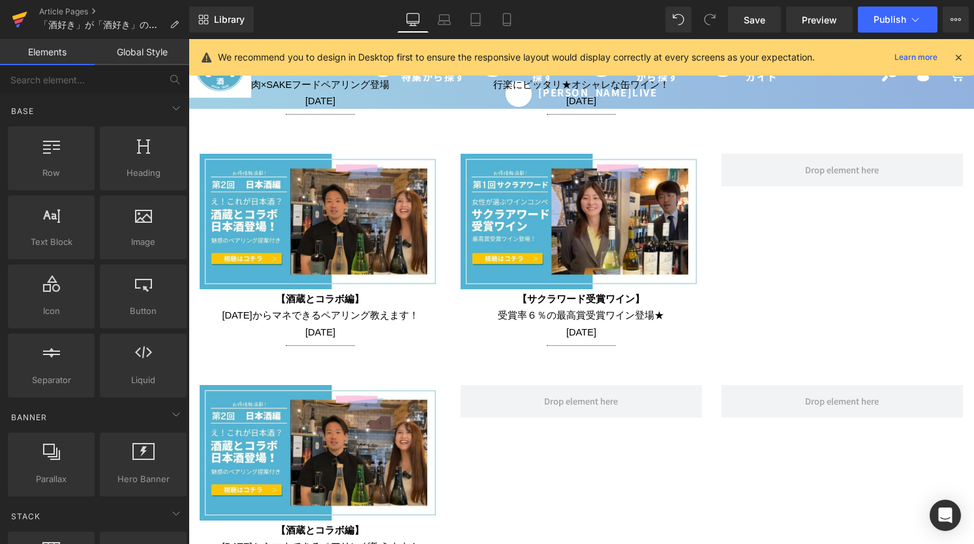
click at [20, 18] on icon at bounding box center [19, 16] width 15 height 8
